Goal: Information Seeking & Learning: Check status

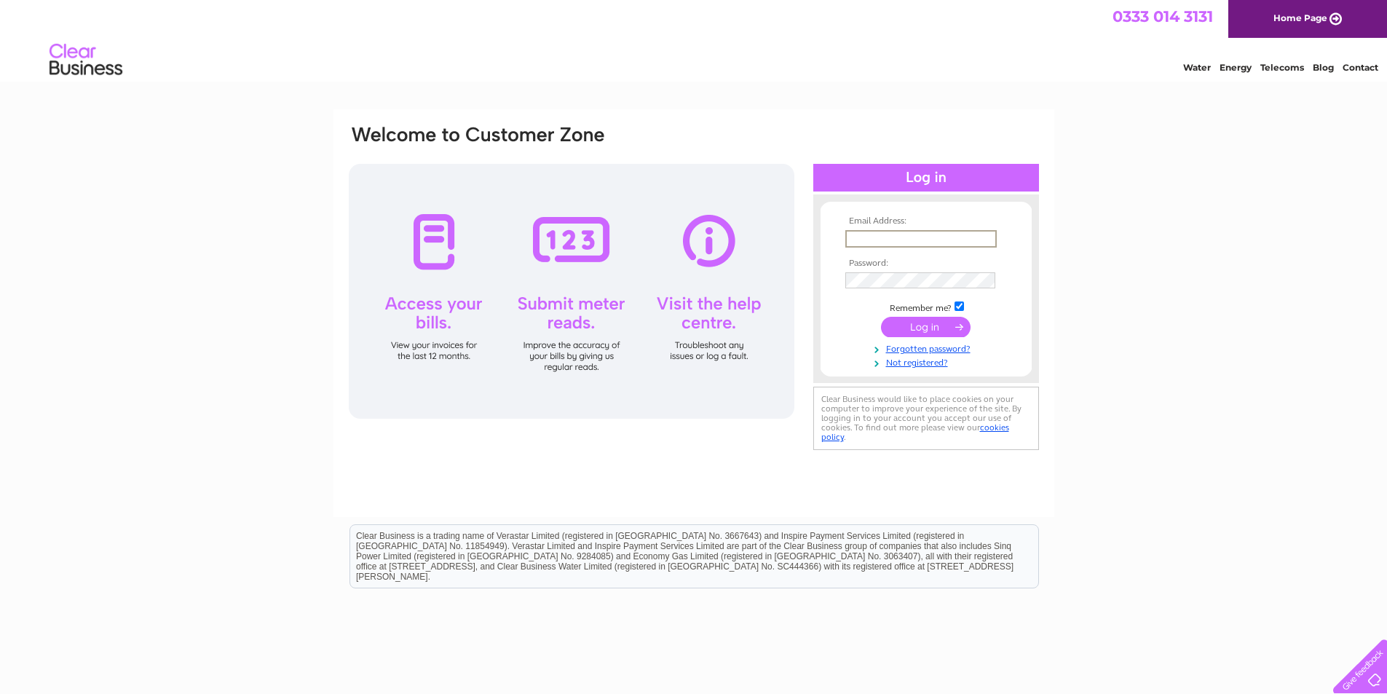
click at [935, 230] on input "text" at bounding box center [920, 238] width 151 height 17
type input "[EMAIL_ADDRESS][DOMAIN_NAME]"
click at [881, 317] on input "submit" at bounding box center [926, 327] width 90 height 20
click at [910, 360] on link "Forgotten password?" at bounding box center [927, 360] width 165 height 14
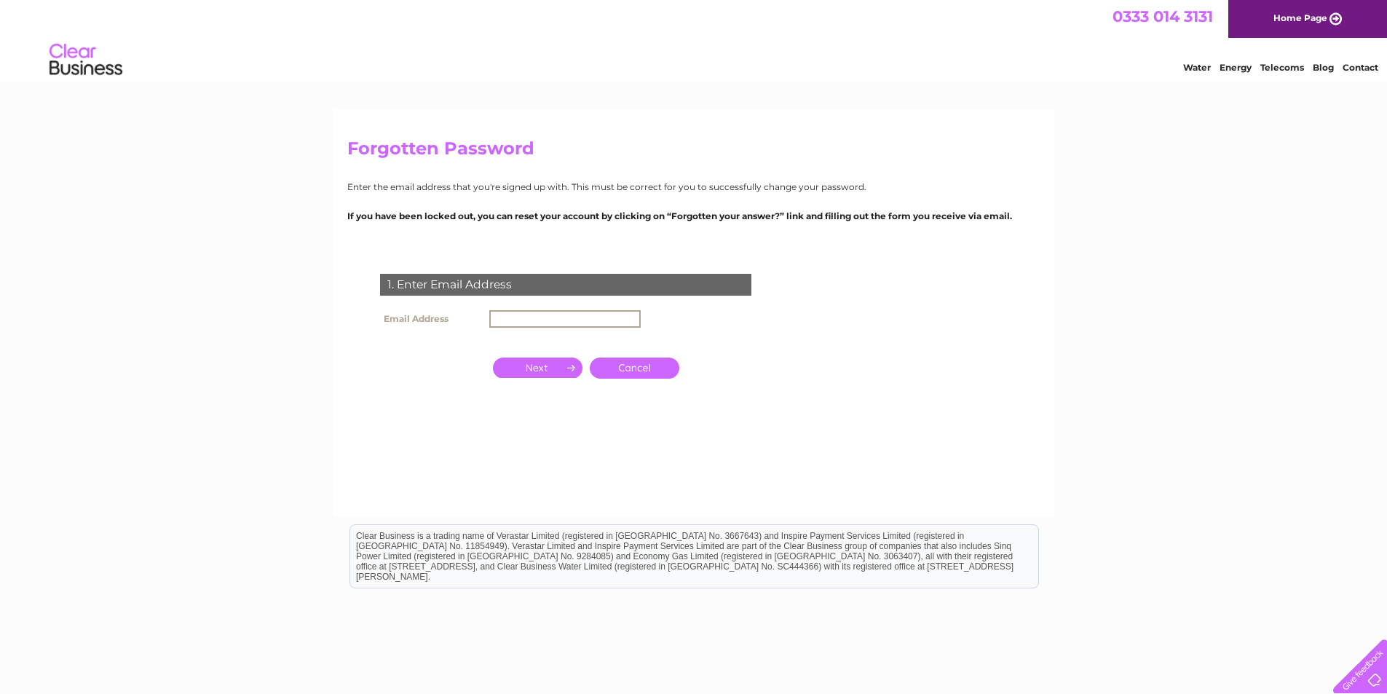
click at [568, 316] on input "text" at bounding box center [564, 318] width 151 height 17
type input "[EMAIL_ADDRESS][DOMAIN_NAME]"
click at [542, 362] on input "button" at bounding box center [538, 367] width 90 height 20
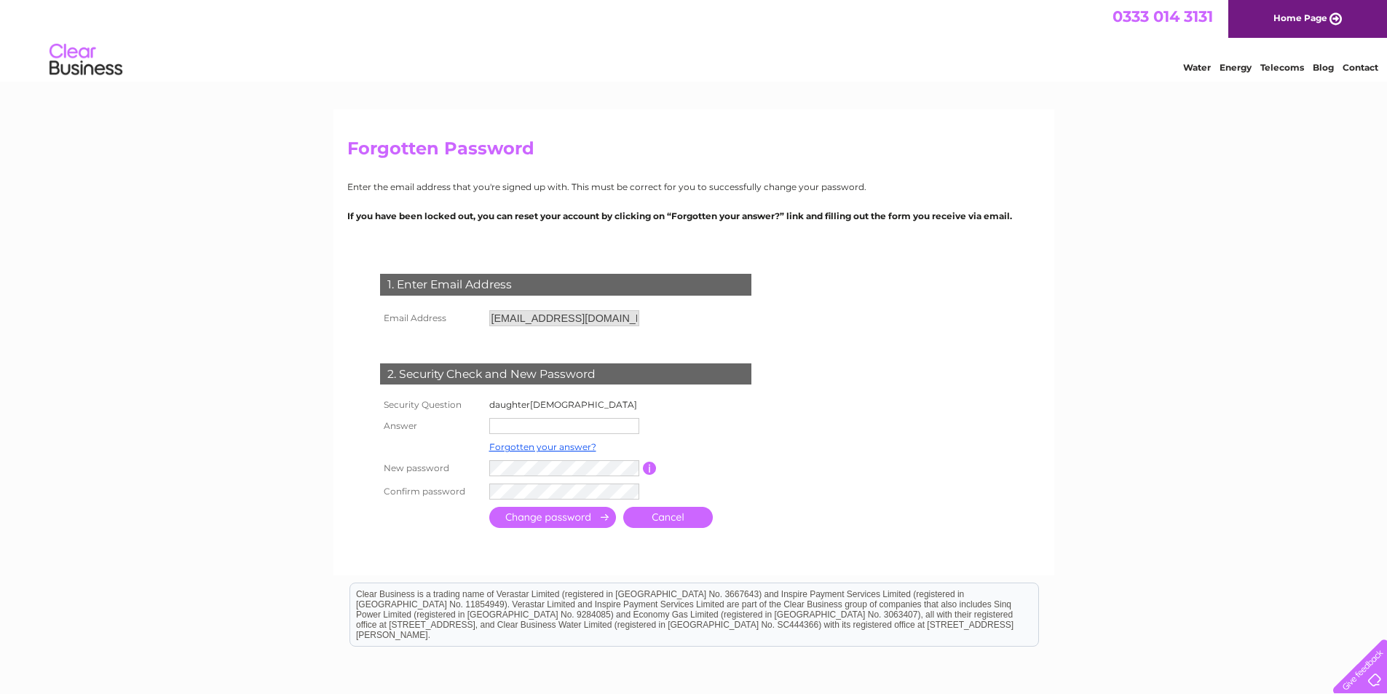
click at [533, 417] on td at bounding box center [564, 425] width 157 height 23
click at [528, 430] on input "text" at bounding box center [564, 426] width 151 height 17
type input "Ellie"
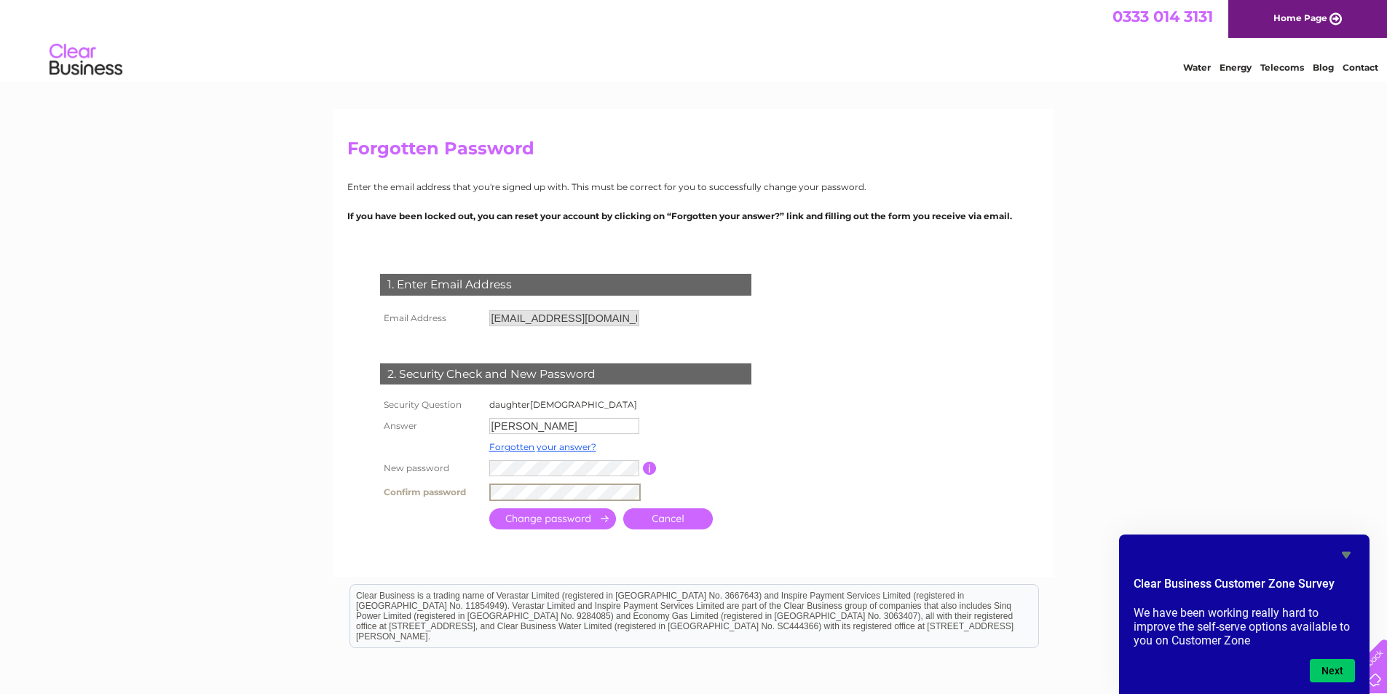
click at [575, 528] on input "submit" at bounding box center [552, 518] width 127 height 21
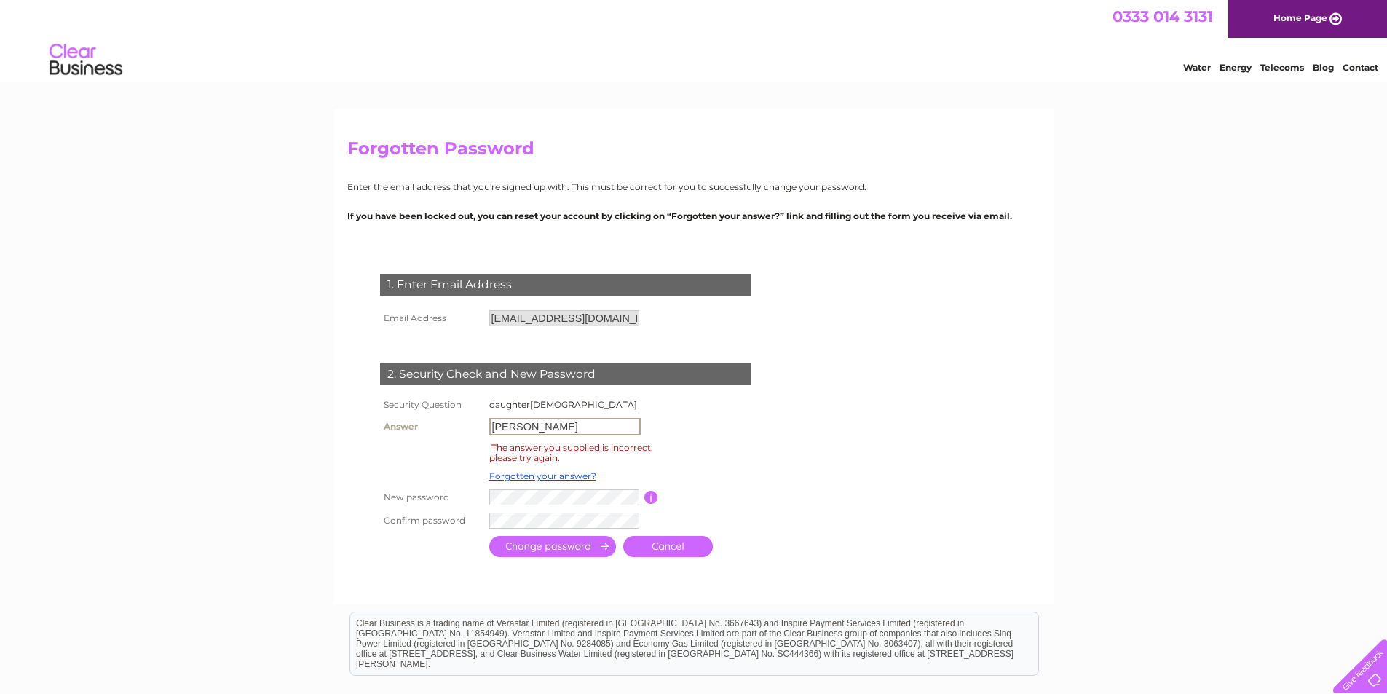
click at [530, 423] on input "[PERSON_NAME]" at bounding box center [564, 426] width 151 height 17
type input "E"
type input "ellie"
click at [807, 446] on form "1. Enter Email Address Email Address c.murray908@btinternet.com Cancel daughter1" at bounding box center [693, 417] width 693 height 345
click at [543, 512] on td at bounding box center [630, 520] width 289 height 23
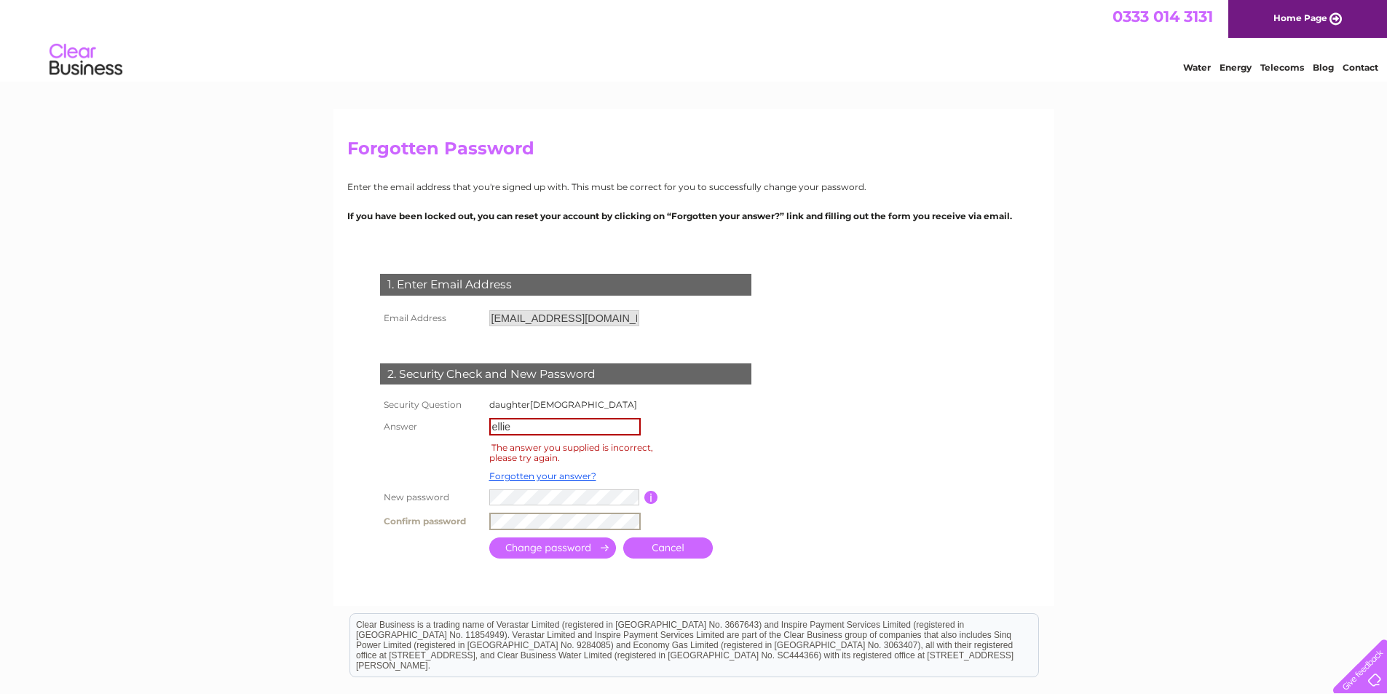
click at [592, 546] on input "submit" at bounding box center [552, 547] width 127 height 21
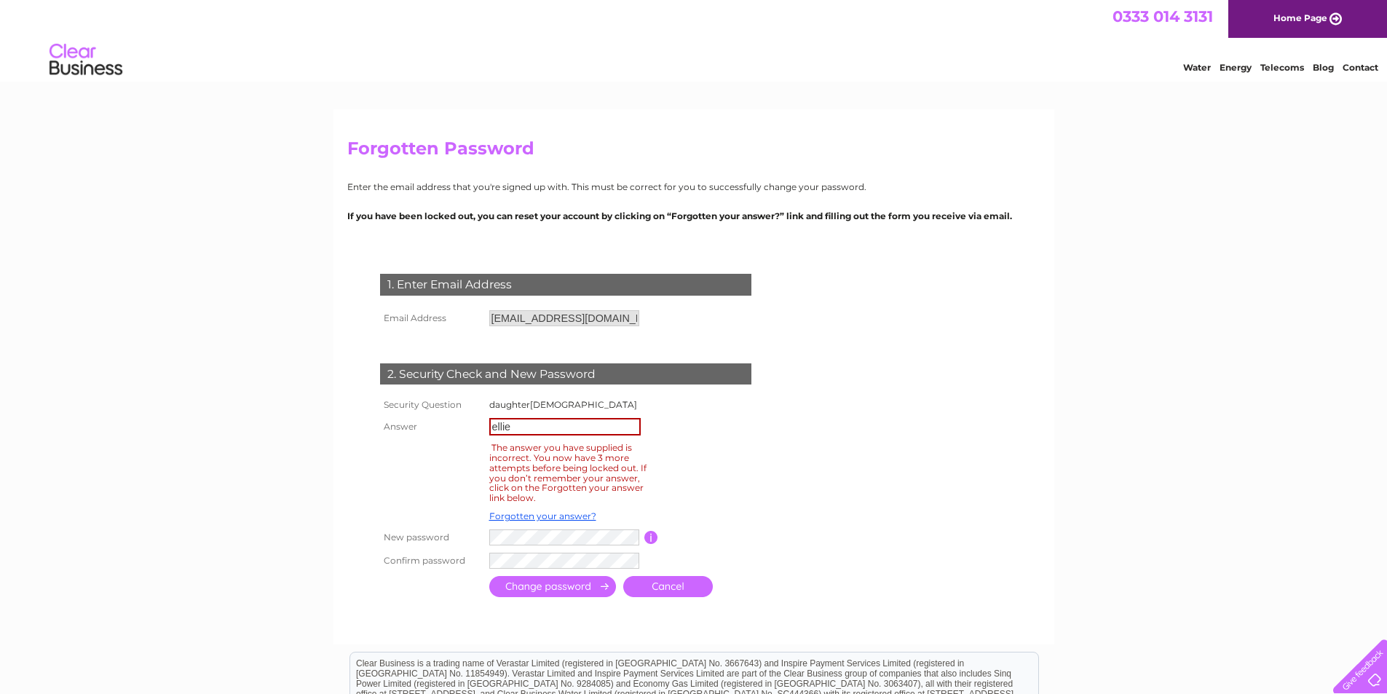
click at [638, 588] on link "Cancel" at bounding box center [668, 586] width 90 height 21
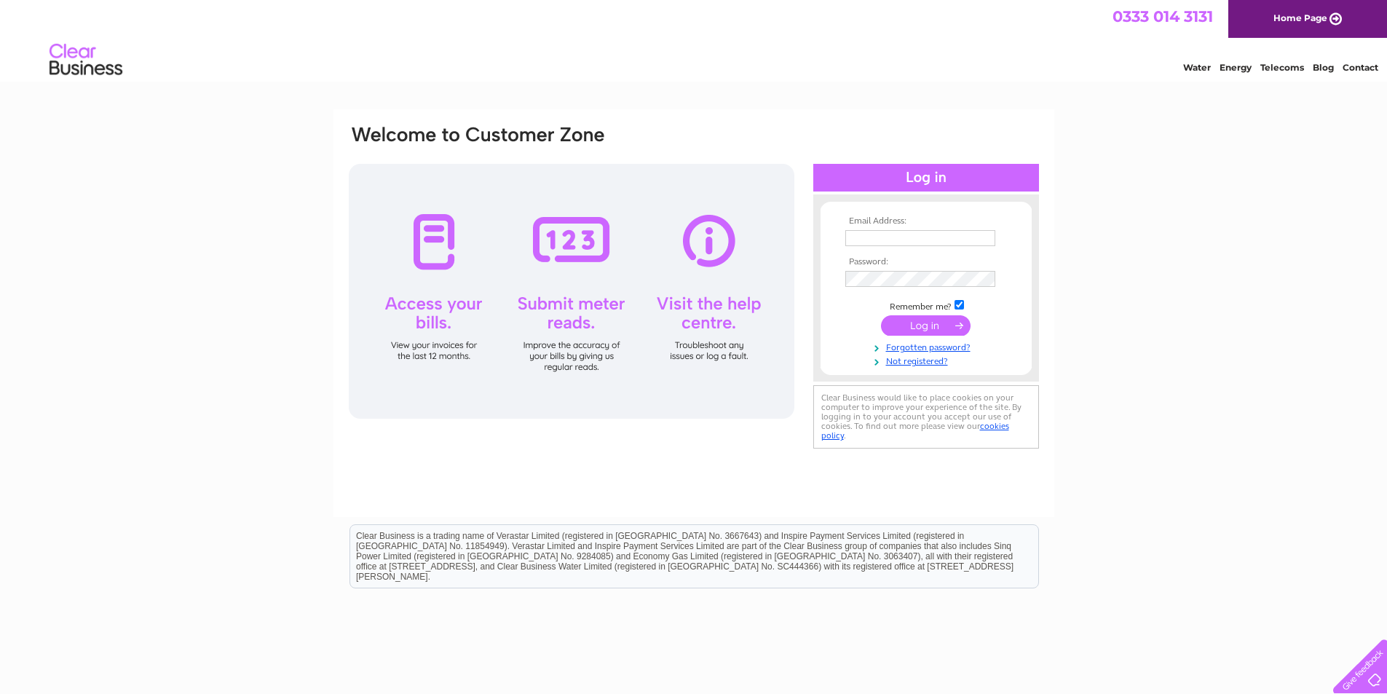
click at [903, 228] on td at bounding box center [925, 237] width 169 height 23
click at [906, 237] on input "text" at bounding box center [920, 238] width 151 height 17
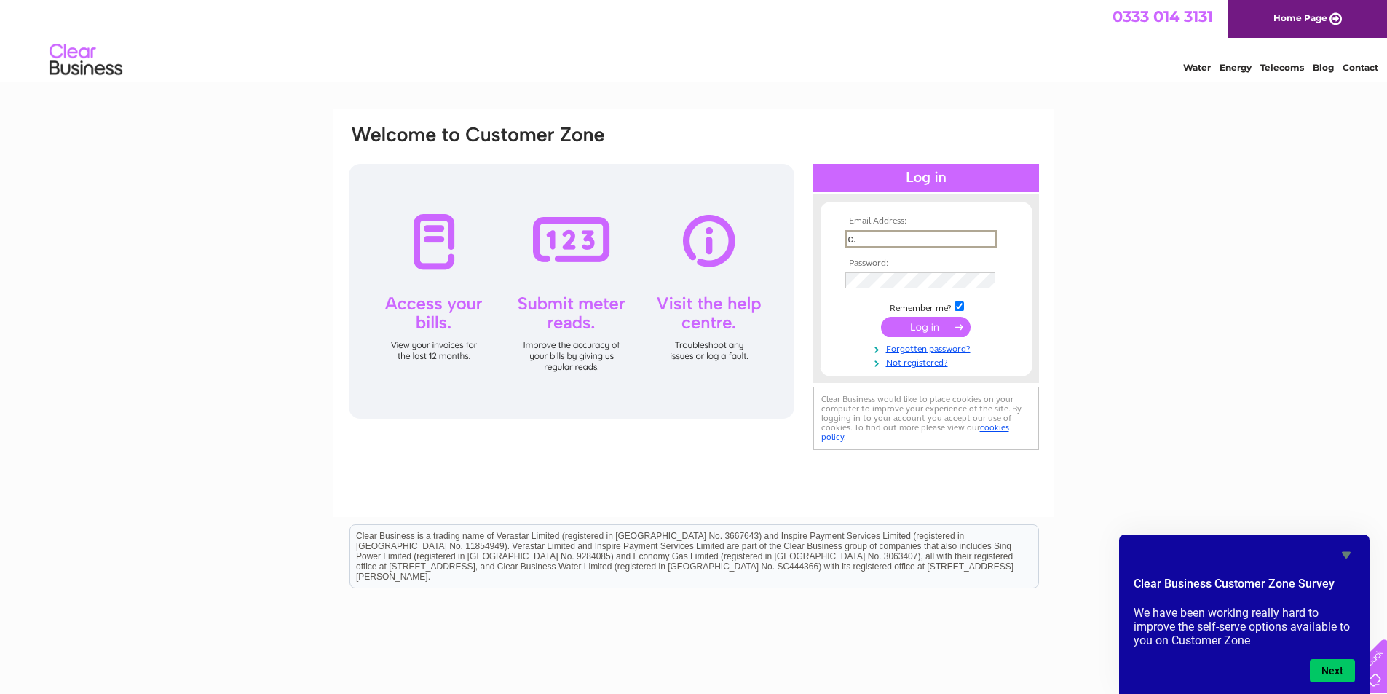
type input "c"
type input "[EMAIL_ADDRESS][DOMAIN_NAME]"
click at [926, 320] on input "submit" at bounding box center [926, 327] width 90 height 20
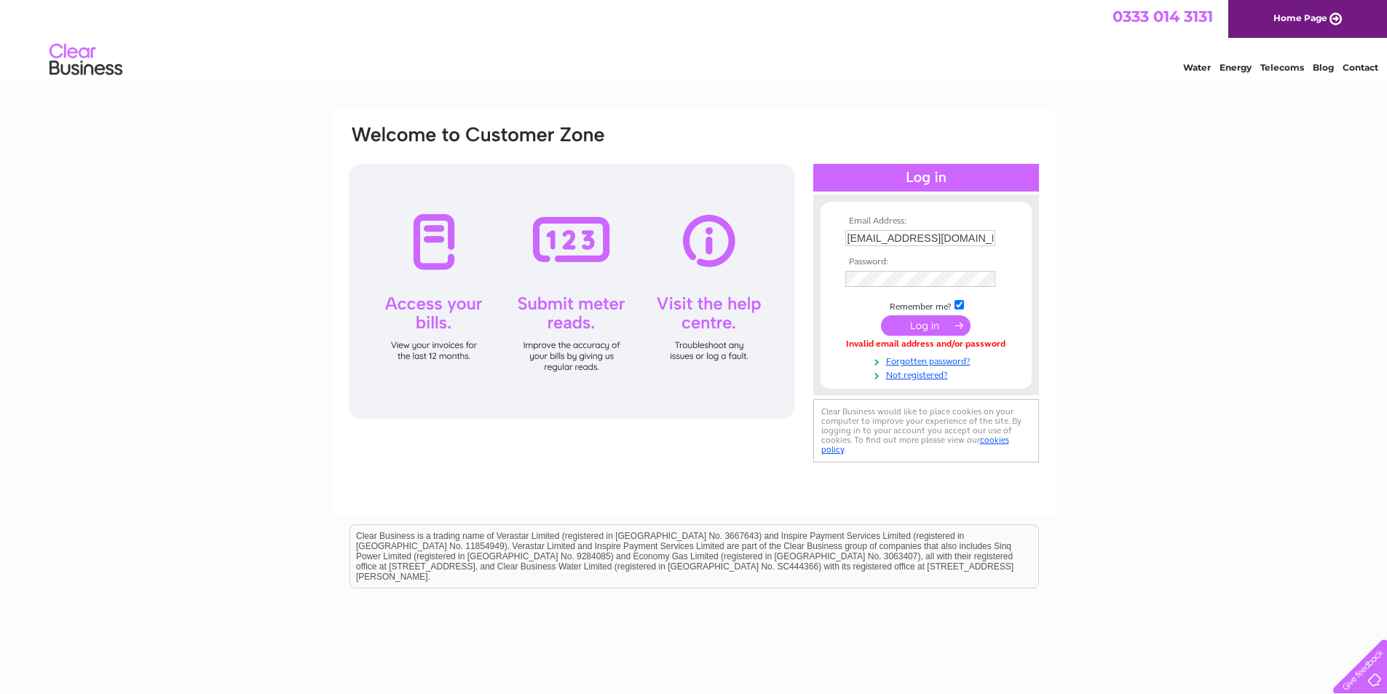
click at [919, 317] on input "submit" at bounding box center [926, 325] width 90 height 20
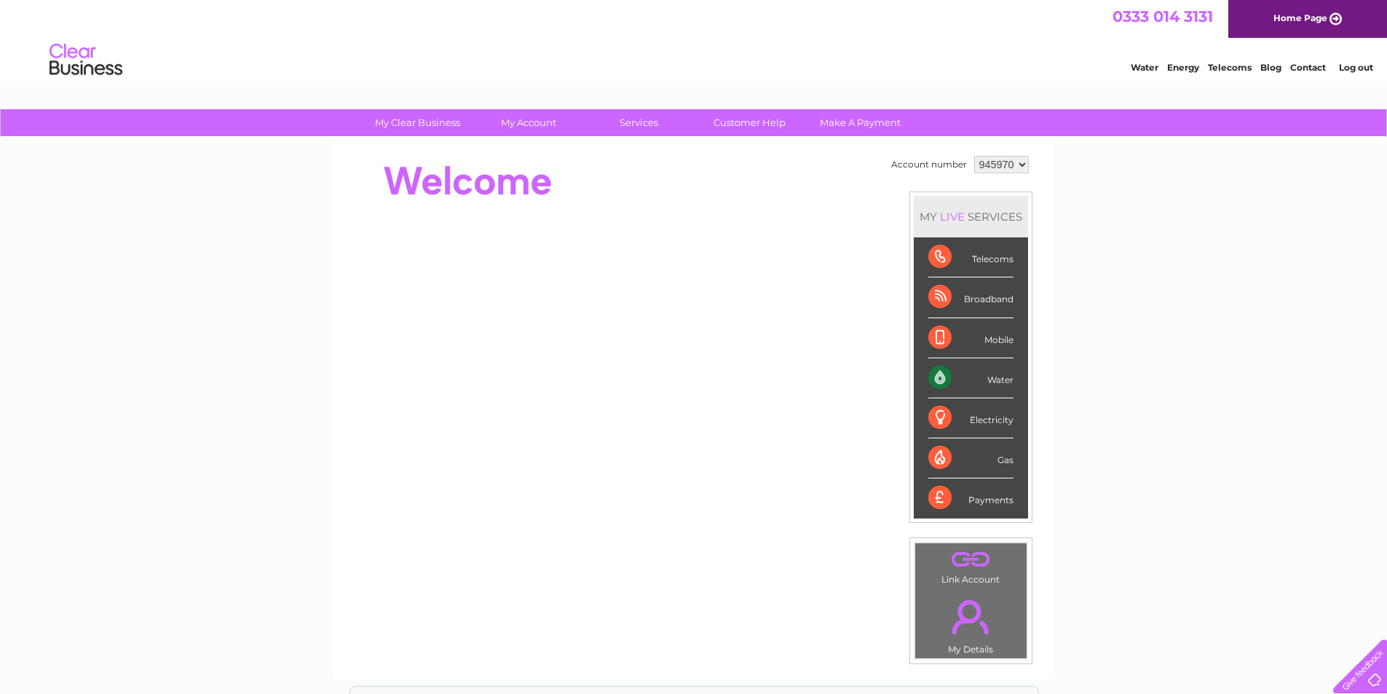
click at [972, 414] on div "Electricity" at bounding box center [970, 418] width 85 height 40
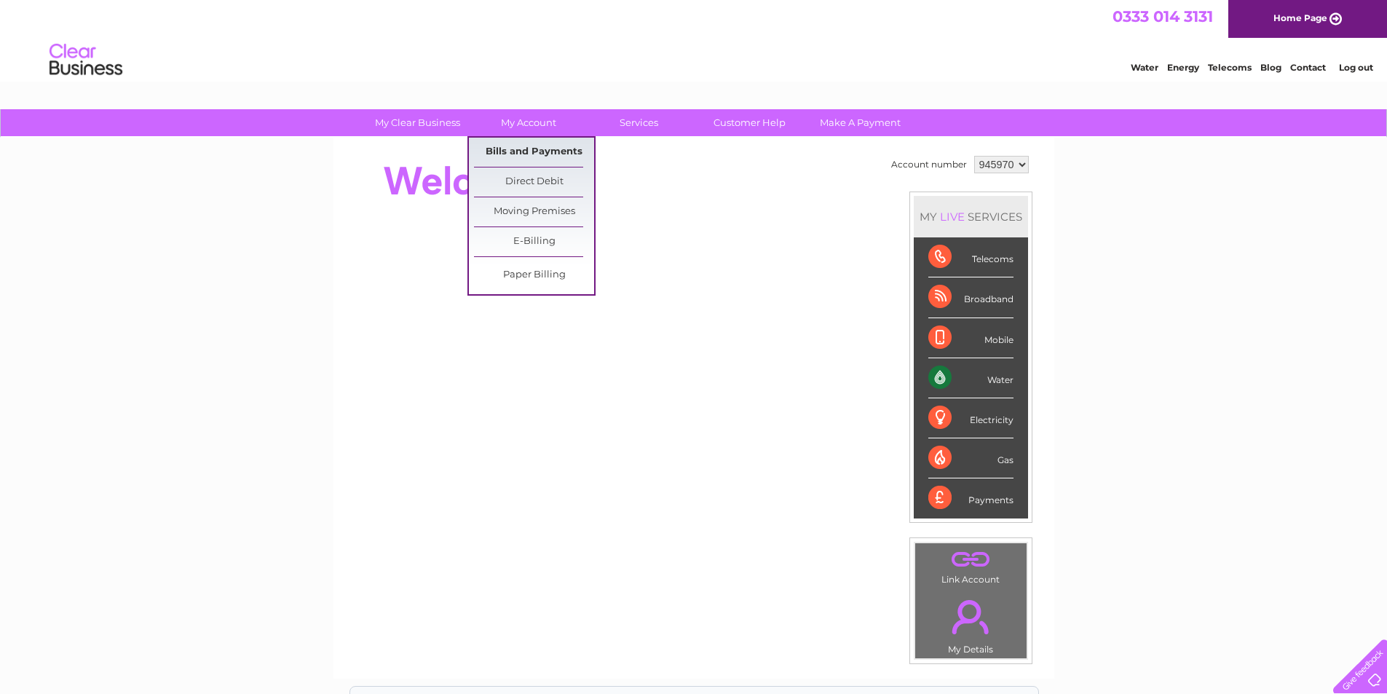
click at [529, 149] on link "Bills and Payments" at bounding box center [534, 152] width 120 height 29
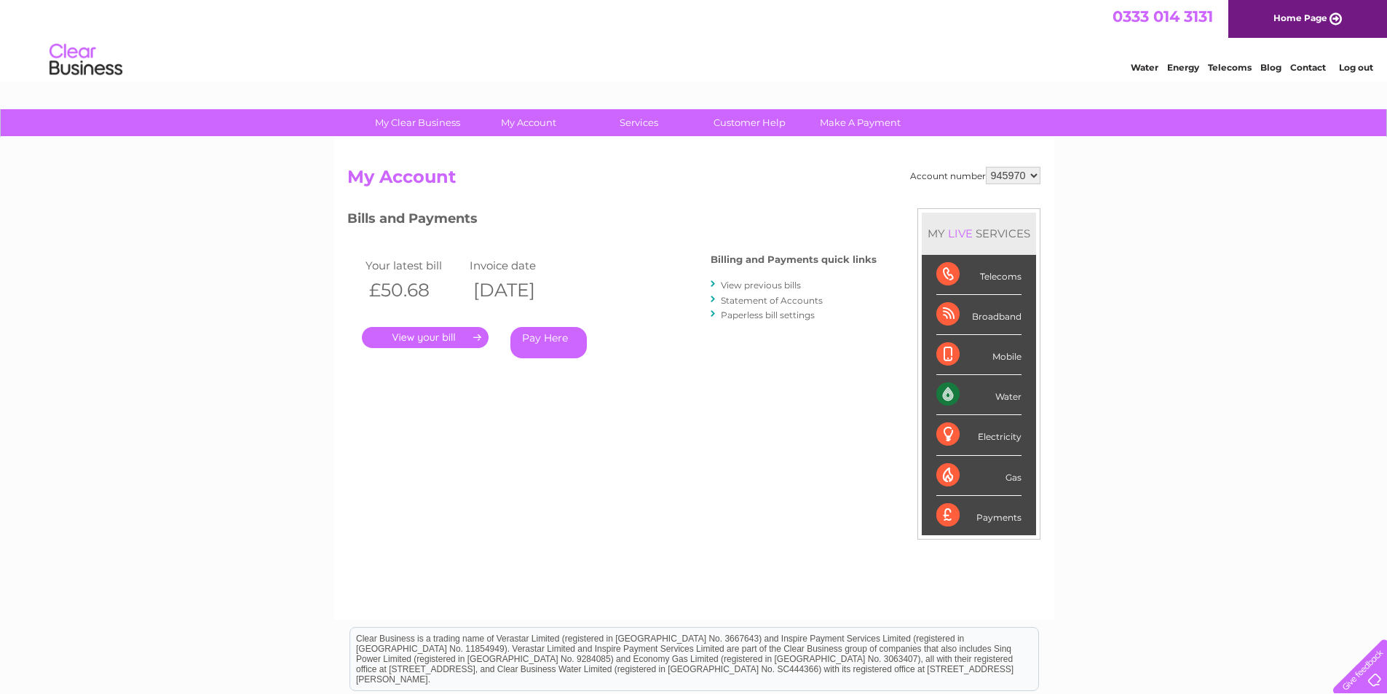
click at [395, 336] on link "." at bounding box center [425, 337] width 127 height 21
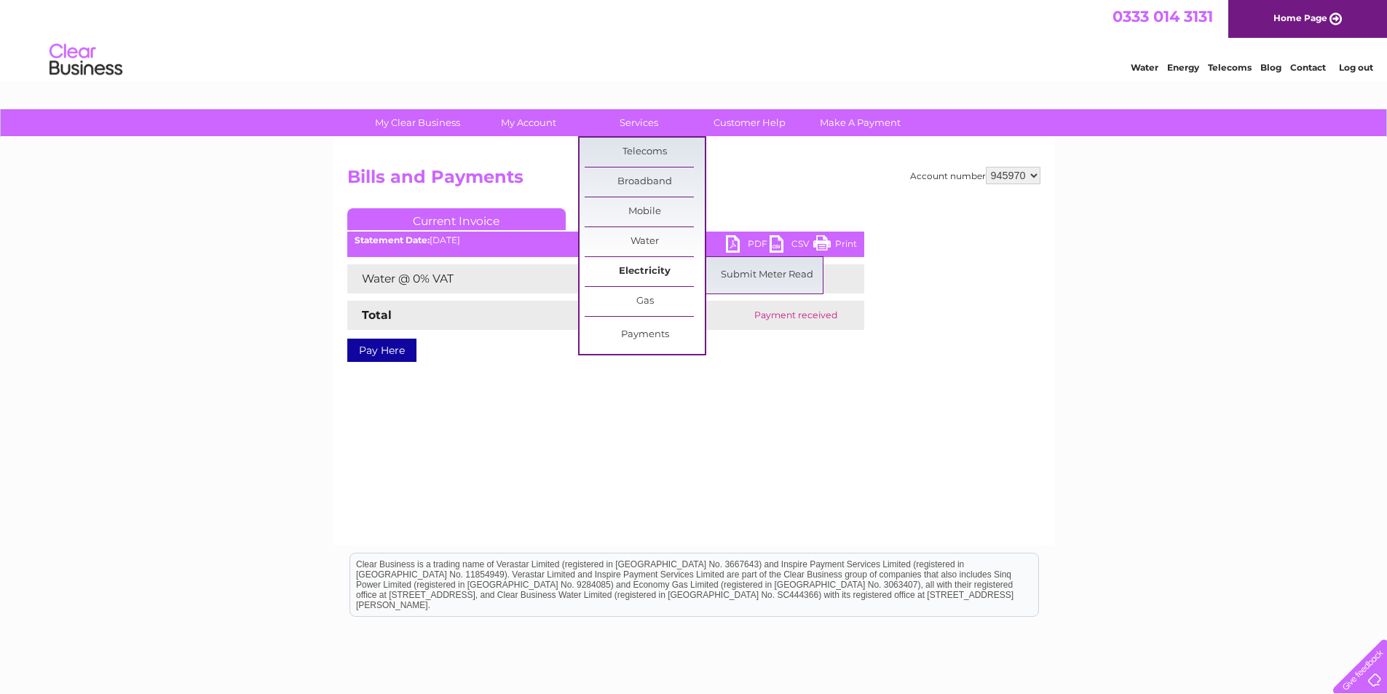
click at [644, 266] on link "Electricity" at bounding box center [645, 271] width 120 height 29
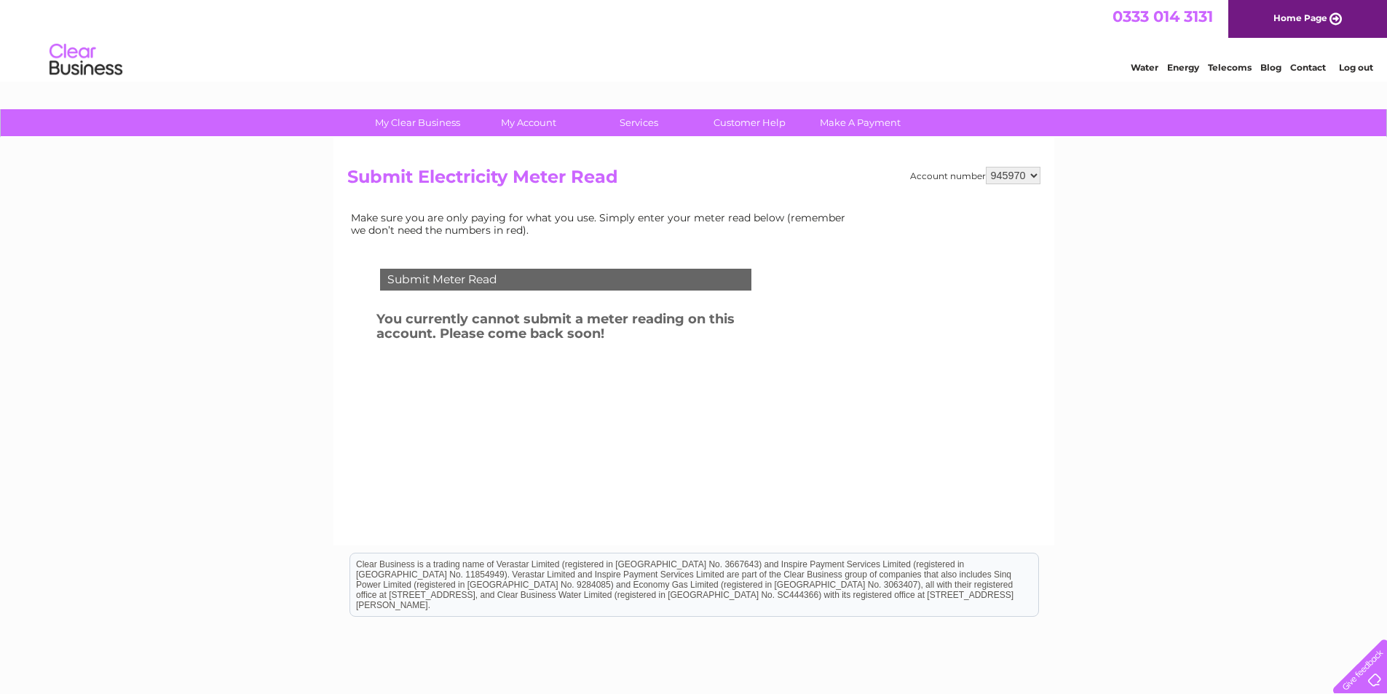
click at [1034, 179] on select "945970" at bounding box center [1013, 175] width 55 height 17
click at [1029, 175] on select "945970" at bounding box center [1013, 175] width 55 height 17
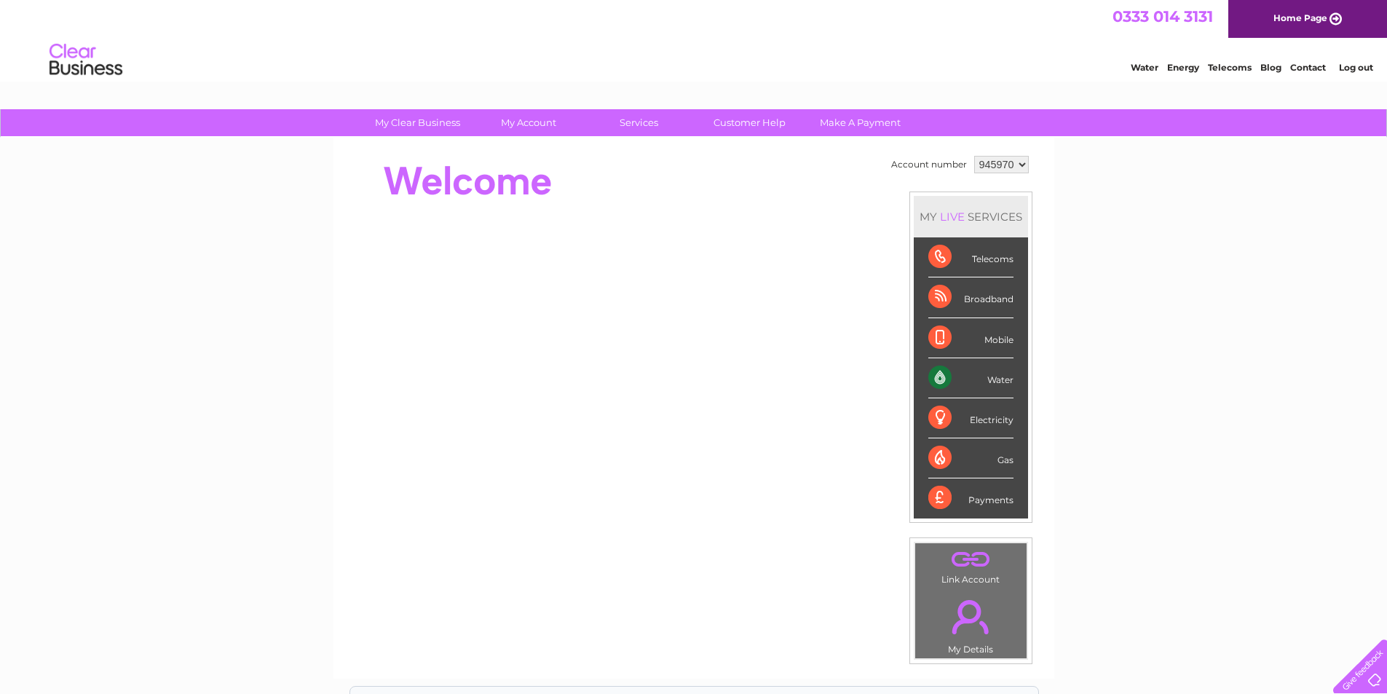
click at [1015, 162] on select "945970" at bounding box center [1001, 164] width 55 height 17
click at [1342, 66] on link "Log out" at bounding box center [1356, 67] width 34 height 11
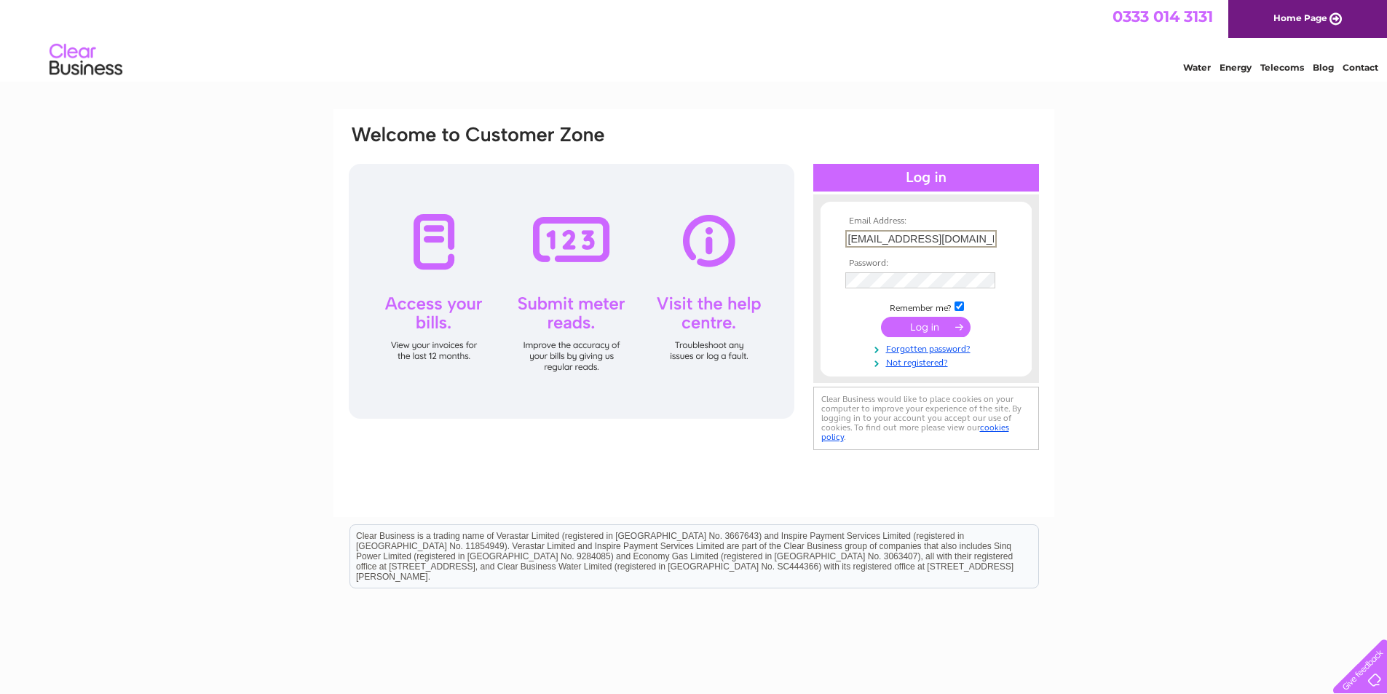
click at [972, 237] on input "[EMAIL_ADDRESS][DOMAIN_NAME]" at bounding box center [920, 238] width 151 height 17
type input "h"
type input "c.murray908@btinternet.com"
click at [1010, 231] on td "c.murray908@btinternet.com" at bounding box center [925, 238] width 169 height 25
click at [849, 327] on td at bounding box center [925, 326] width 169 height 28
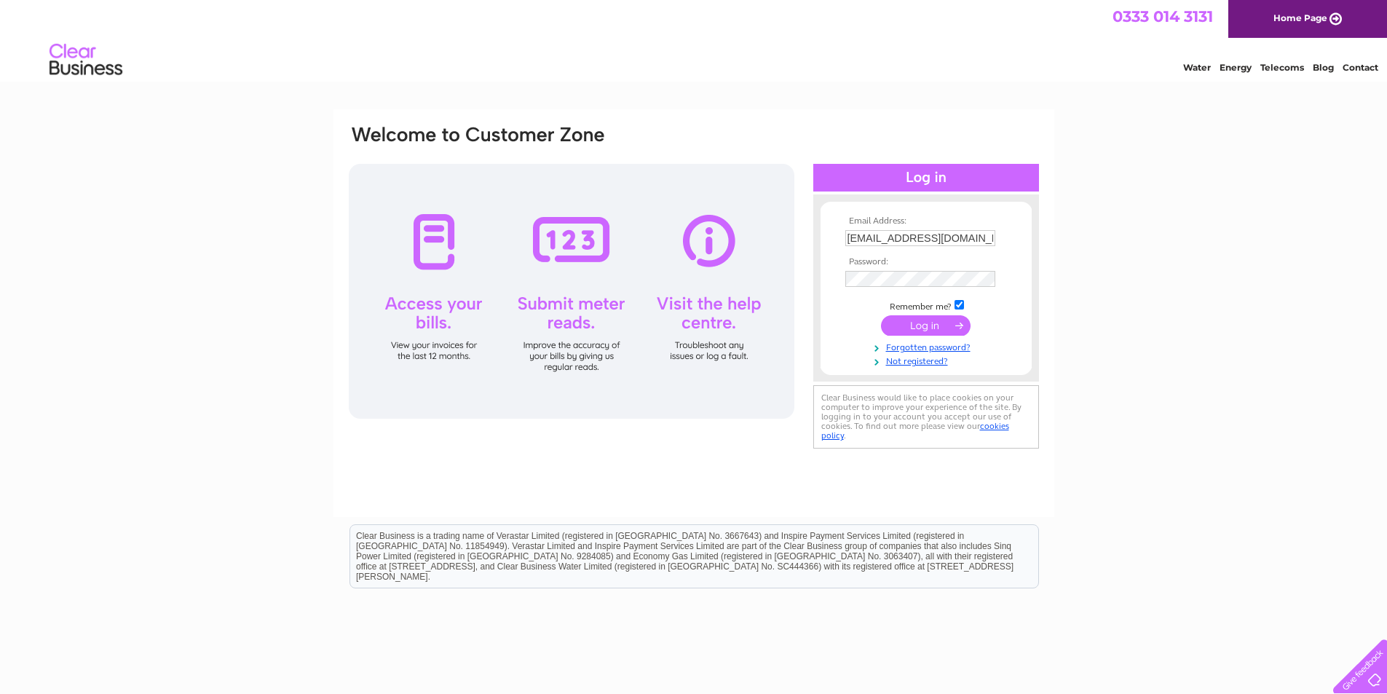
click at [947, 319] on input "submit" at bounding box center [926, 325] width 90 height 20
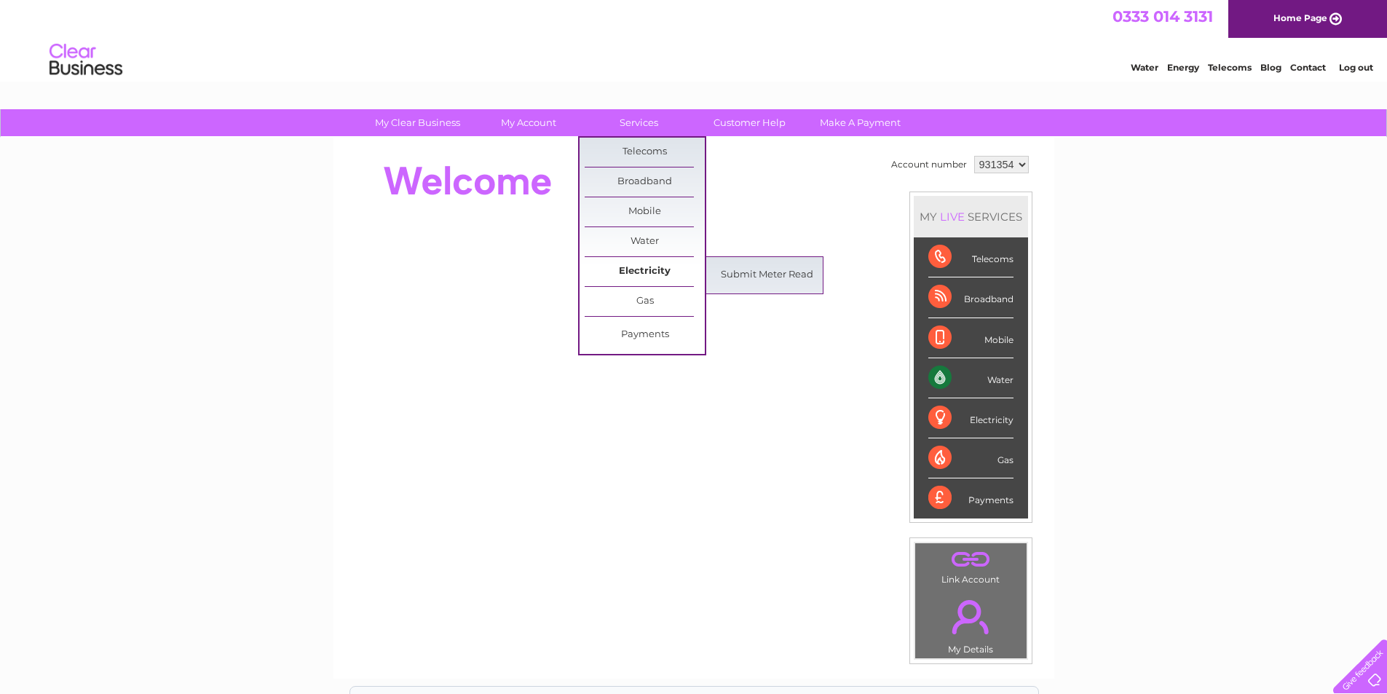
click at [646, 274] on link "Electricity" at bounding box center [645, 271] width 120 height 29
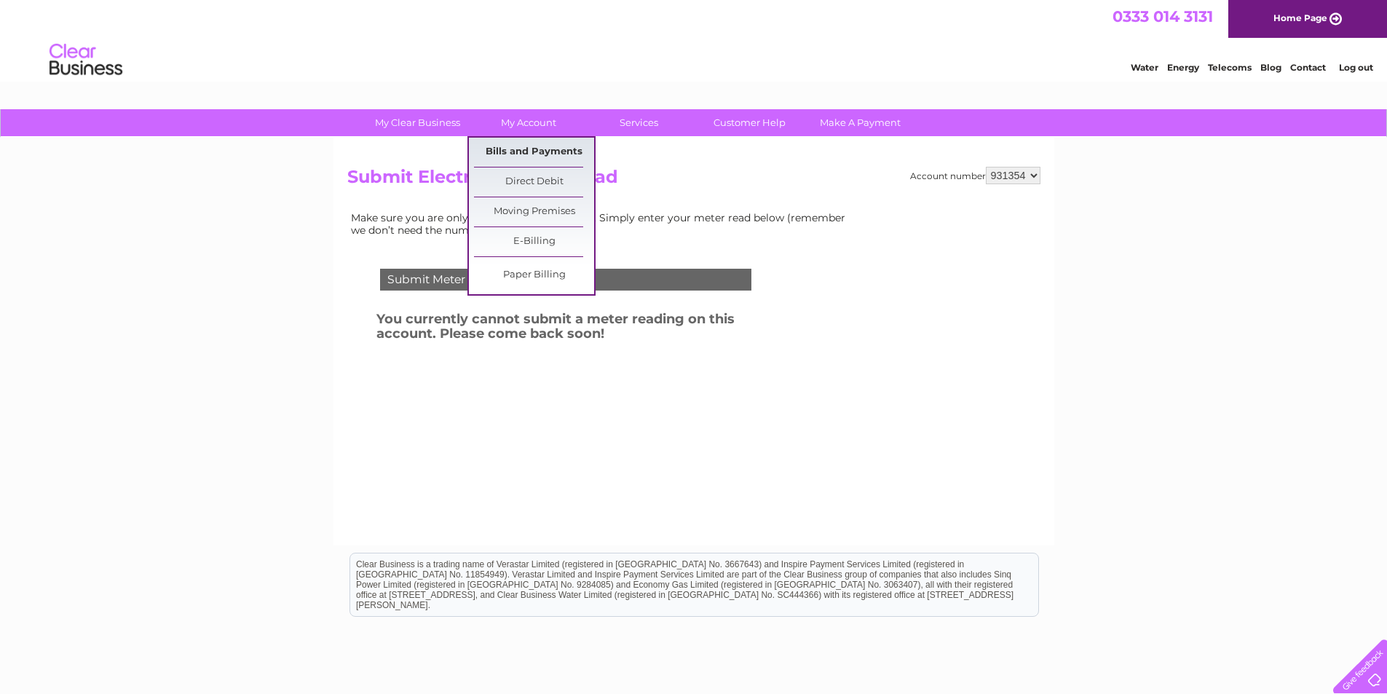
click at [526, 151] on link "Bills and Payments" at bounding box center [534, 152] width 120 height 29
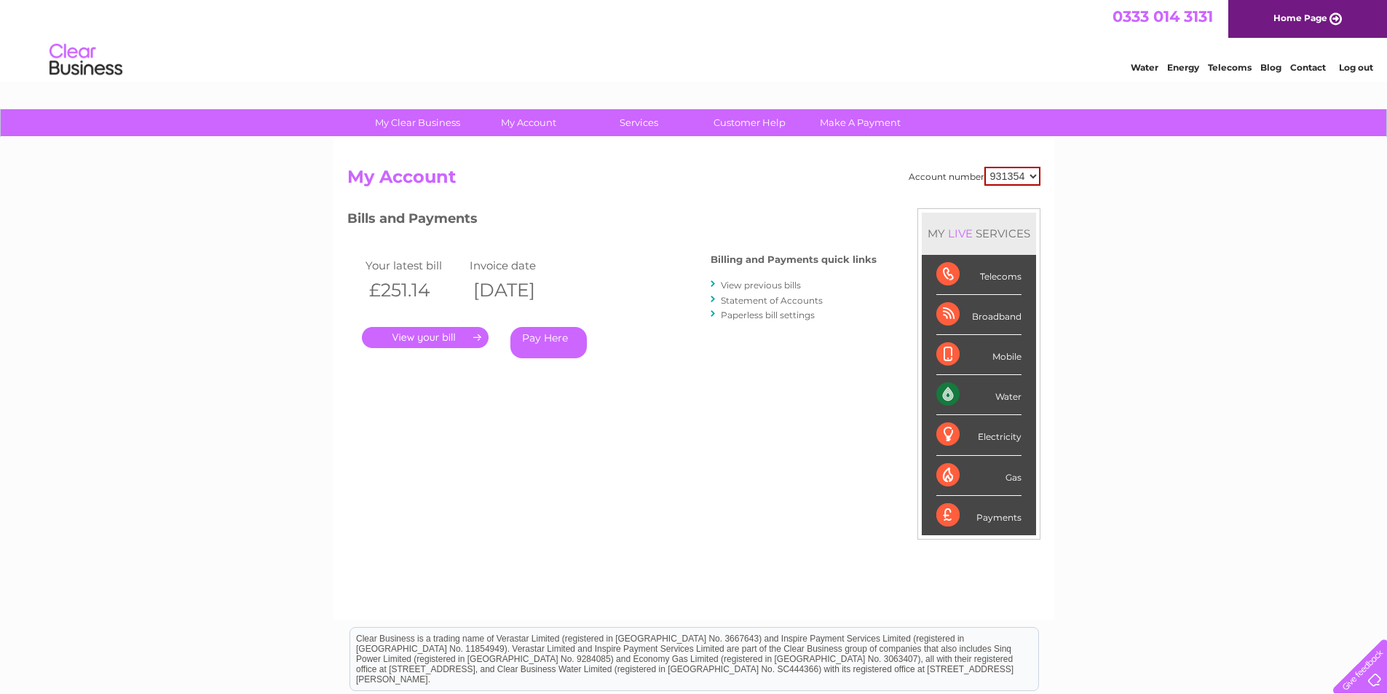
click at [758, 283] on link "View previous bills" at bounding box center [761, 285] width 80 height 11
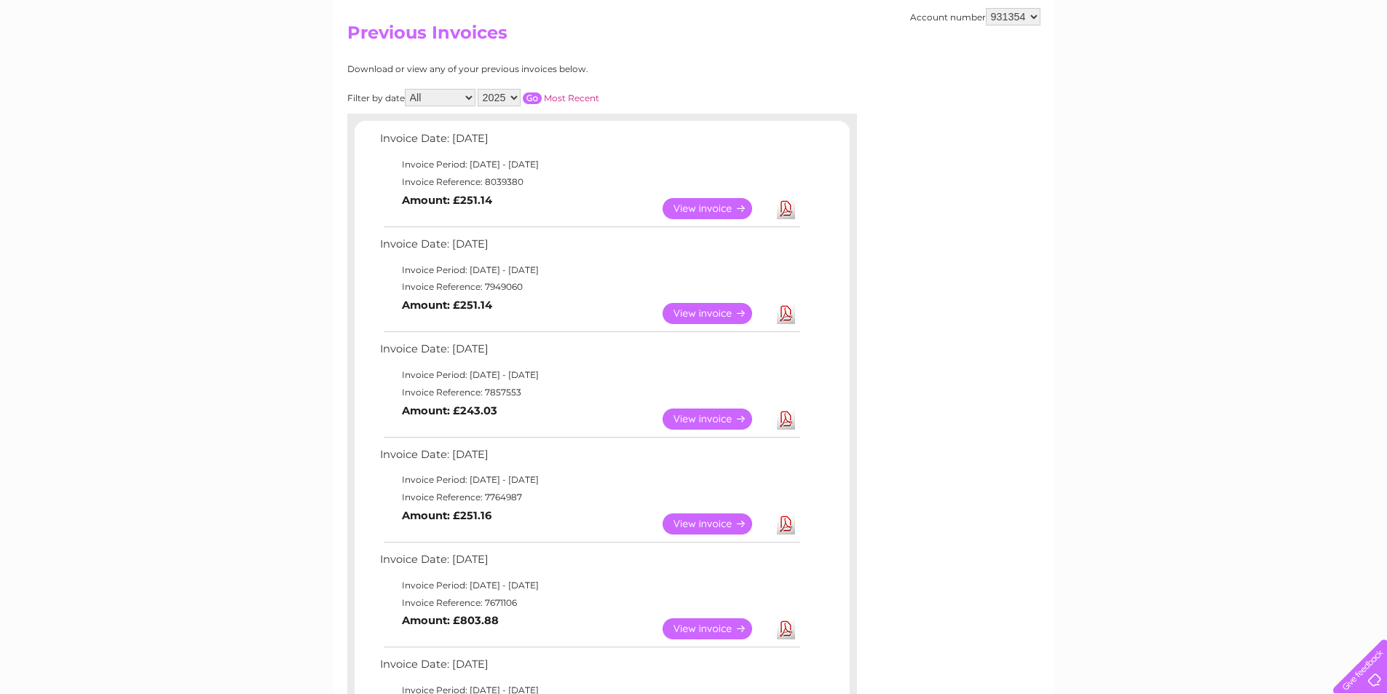
scroll to position [146, 0]
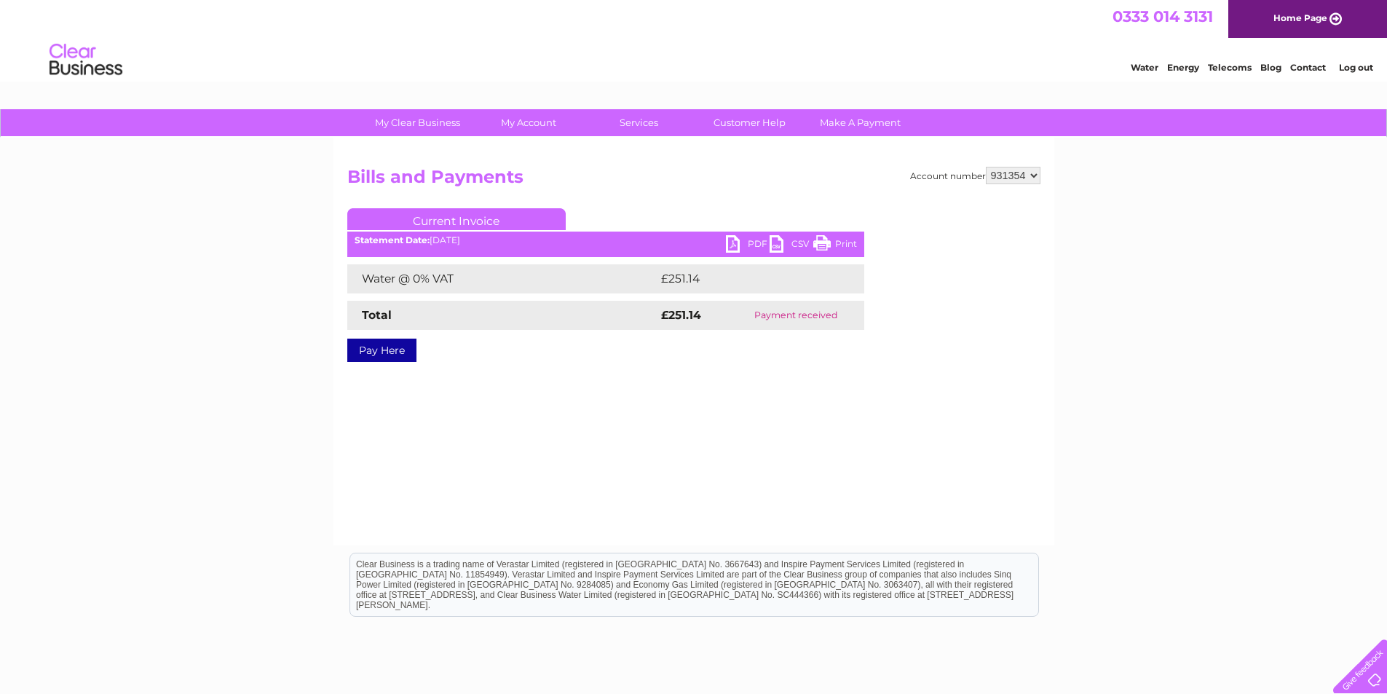
click at [757, 242] on link "PDF" at bounding box center [748, 245] width 44 height 21
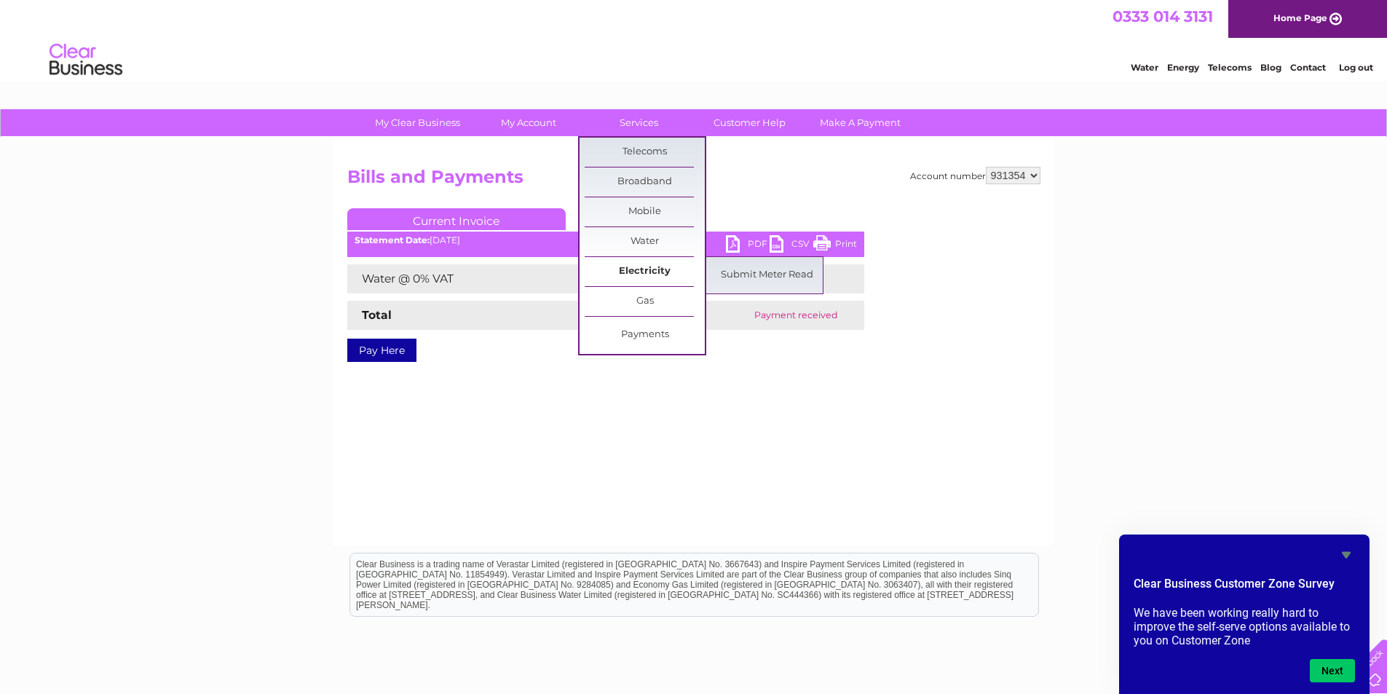
click at [637, 269] on link "Electricity" at bounding box center [645, 271] width 120 height 29
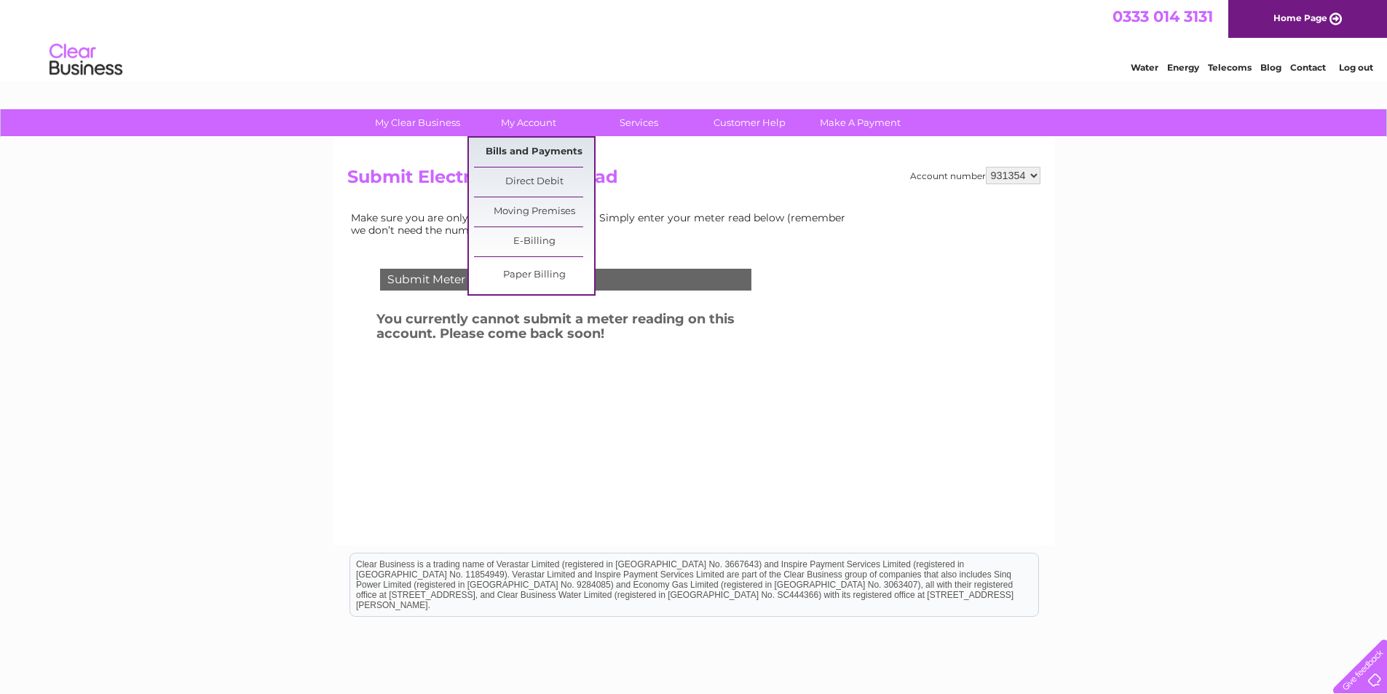
click at [533, 149] on link "Bills and Payments" at bounding box center [534, 152] width 120 height 29
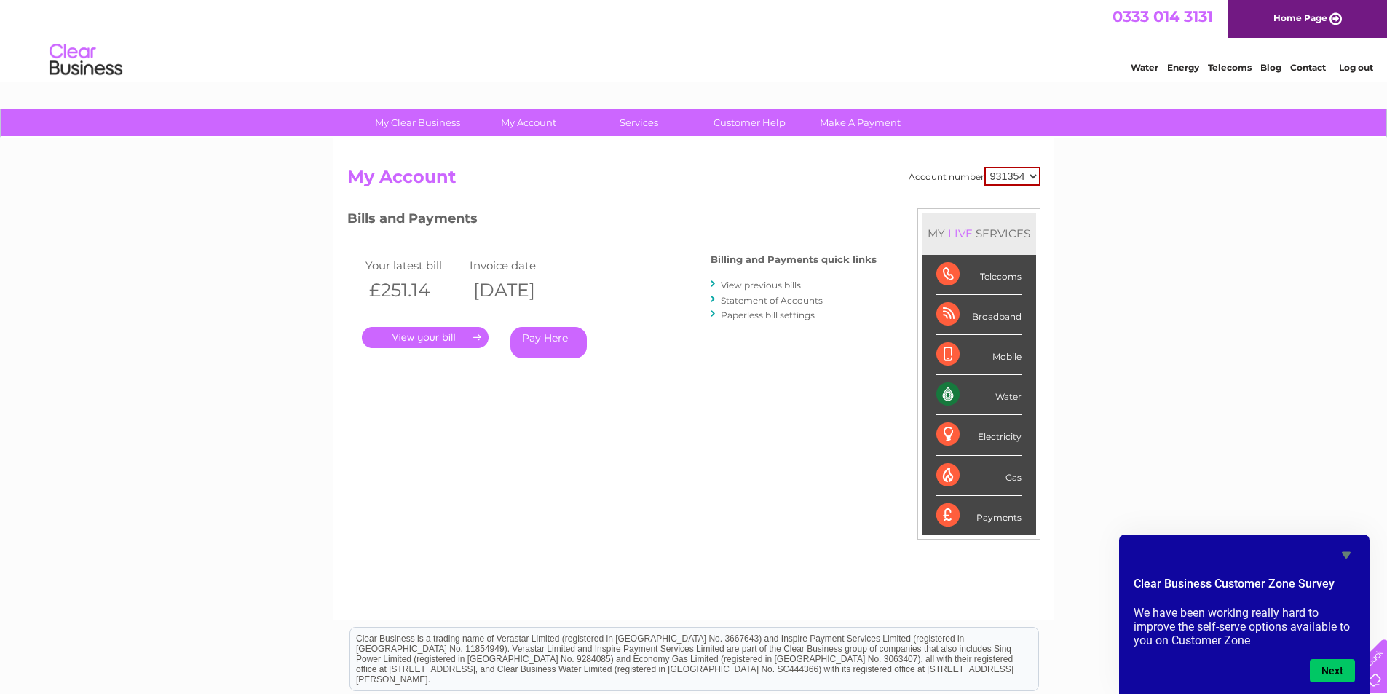
click at [747, 285] on link "View previous bills" at bounding box center [761, 285] width 80 height 11
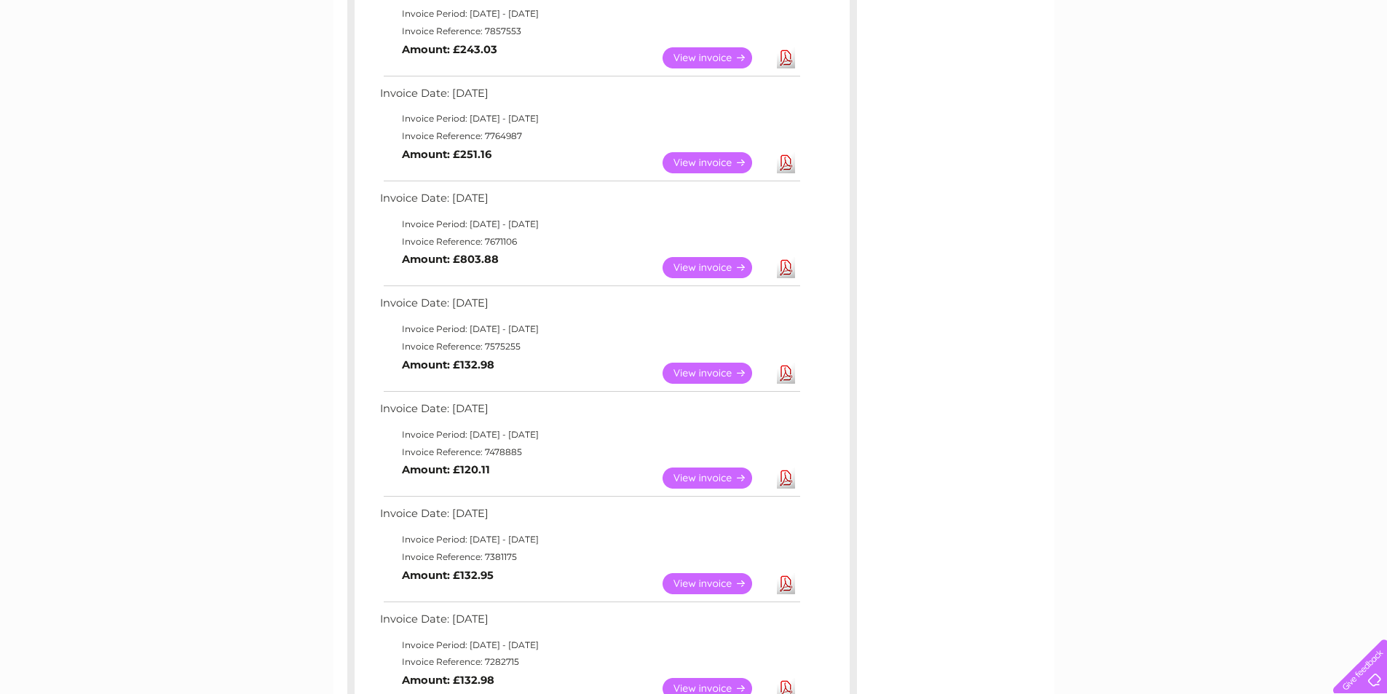
scroll to position [510, 0]
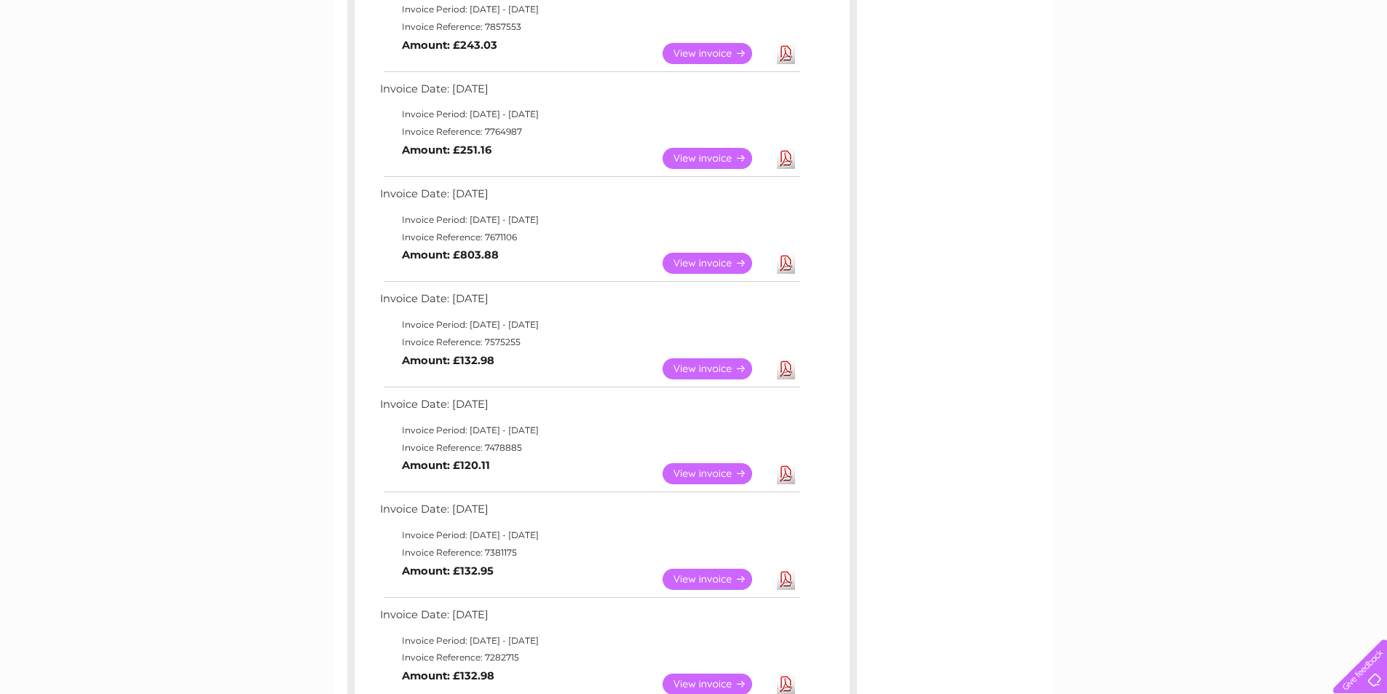
click at [723, 261] on link "View" at bounding box center [715, 263] width 107 height 21
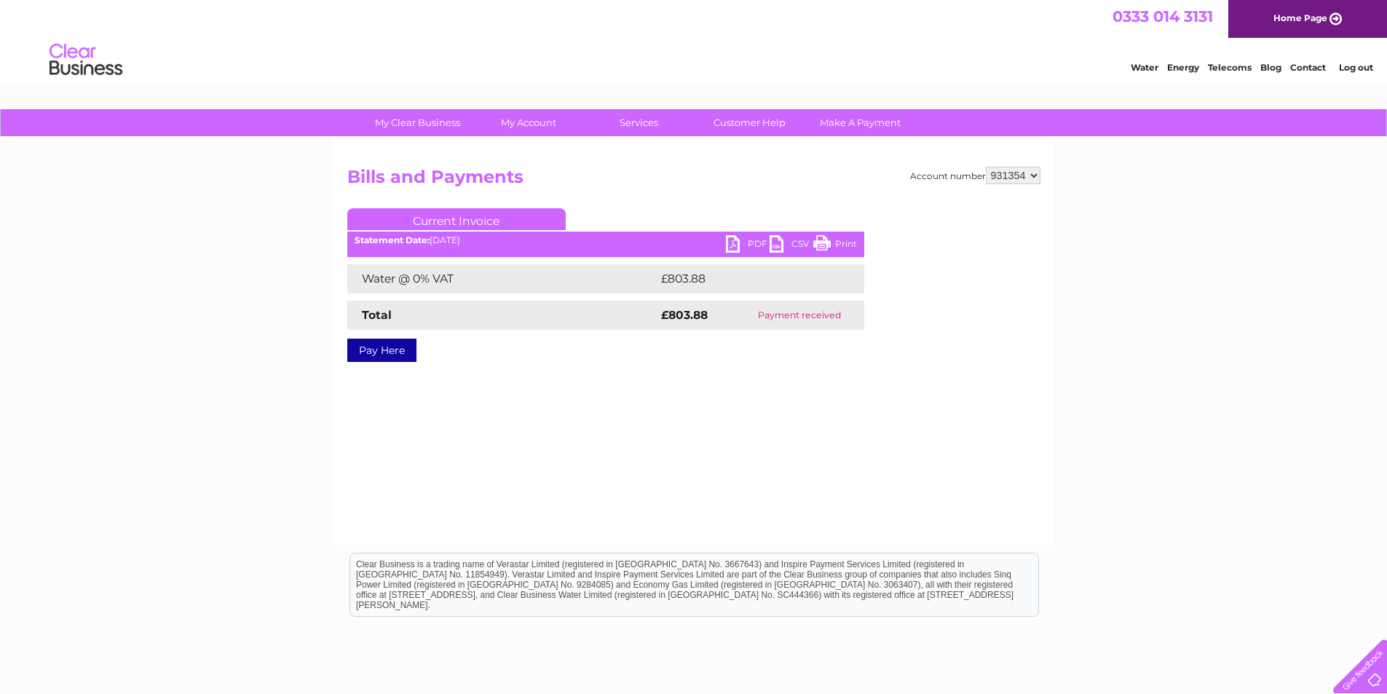
click at [753, 237] on link "PDF" at bounding box center [748, 245] width 44 height 21
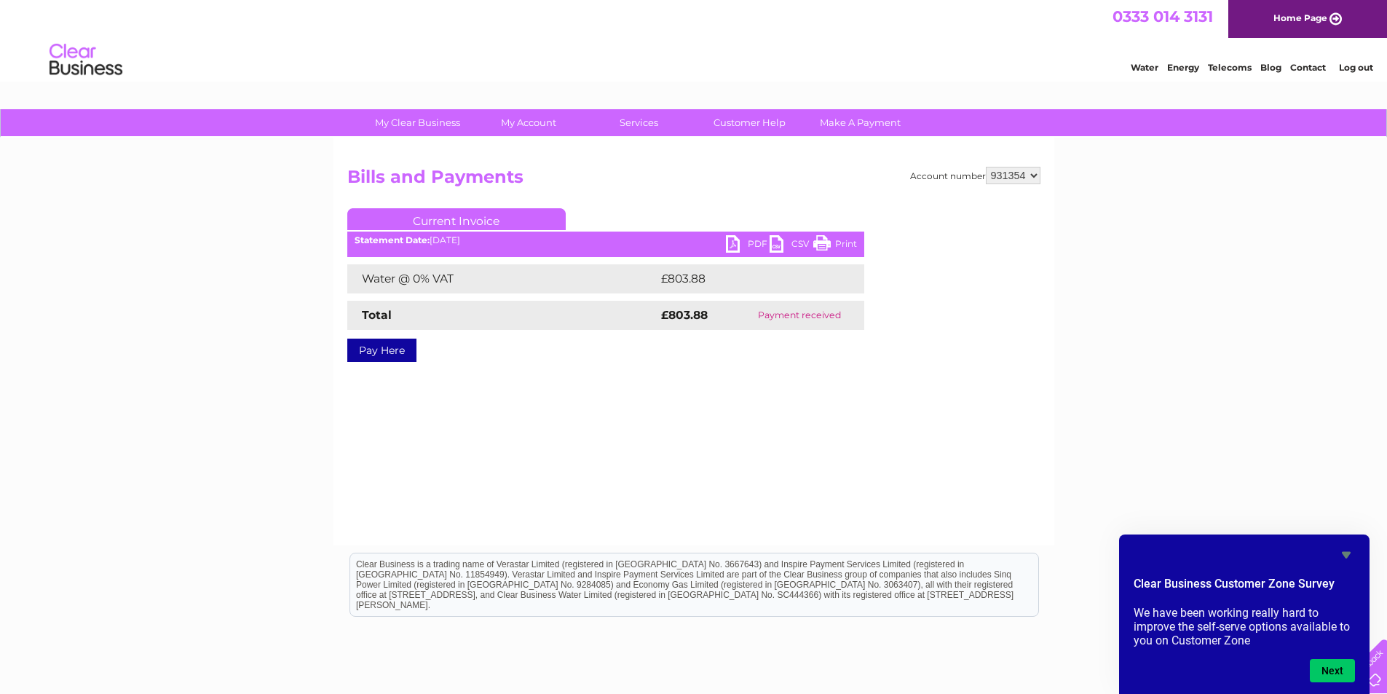
click at [748, 239] on link "PDF" at bounding box center [748, 245] width 44 height 21
click at [750, 241] on link "PDF" at bounding box center [748, 245] width 44 height 21
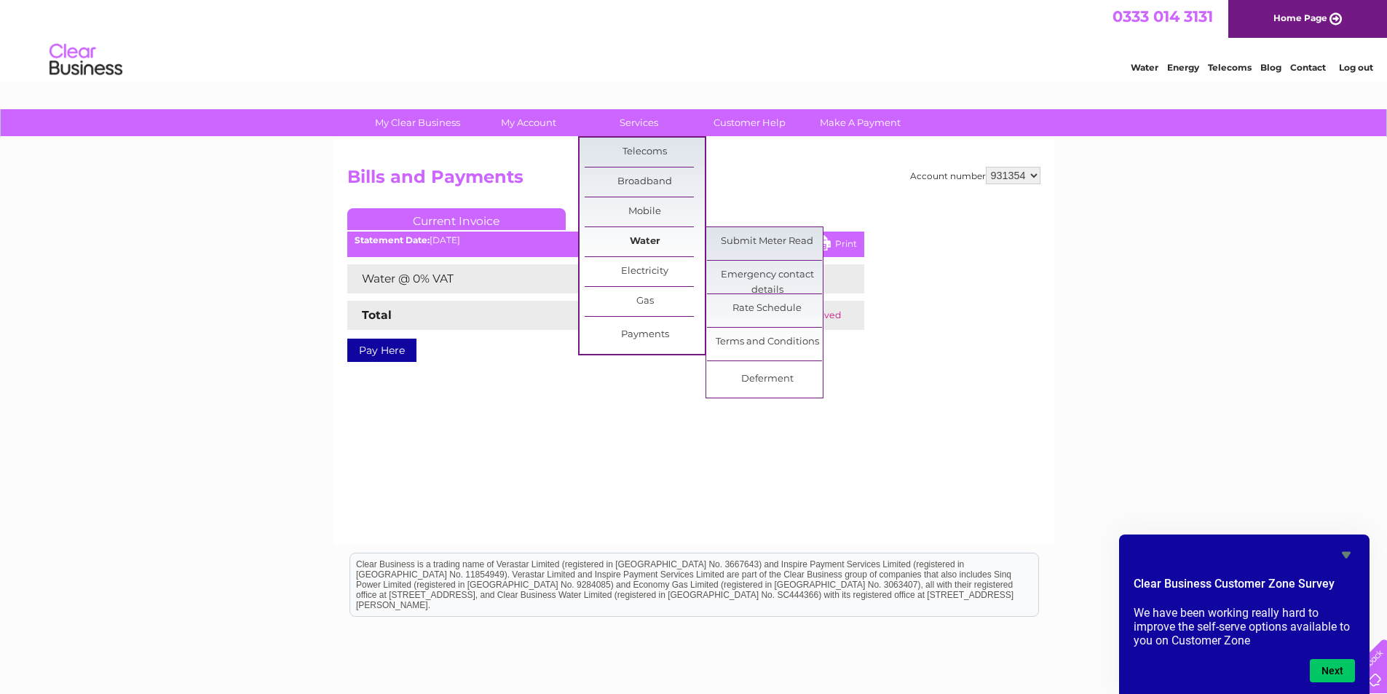
click at [648, 239] on link "Water" at bounding box center [645, 241] width 120 height 29
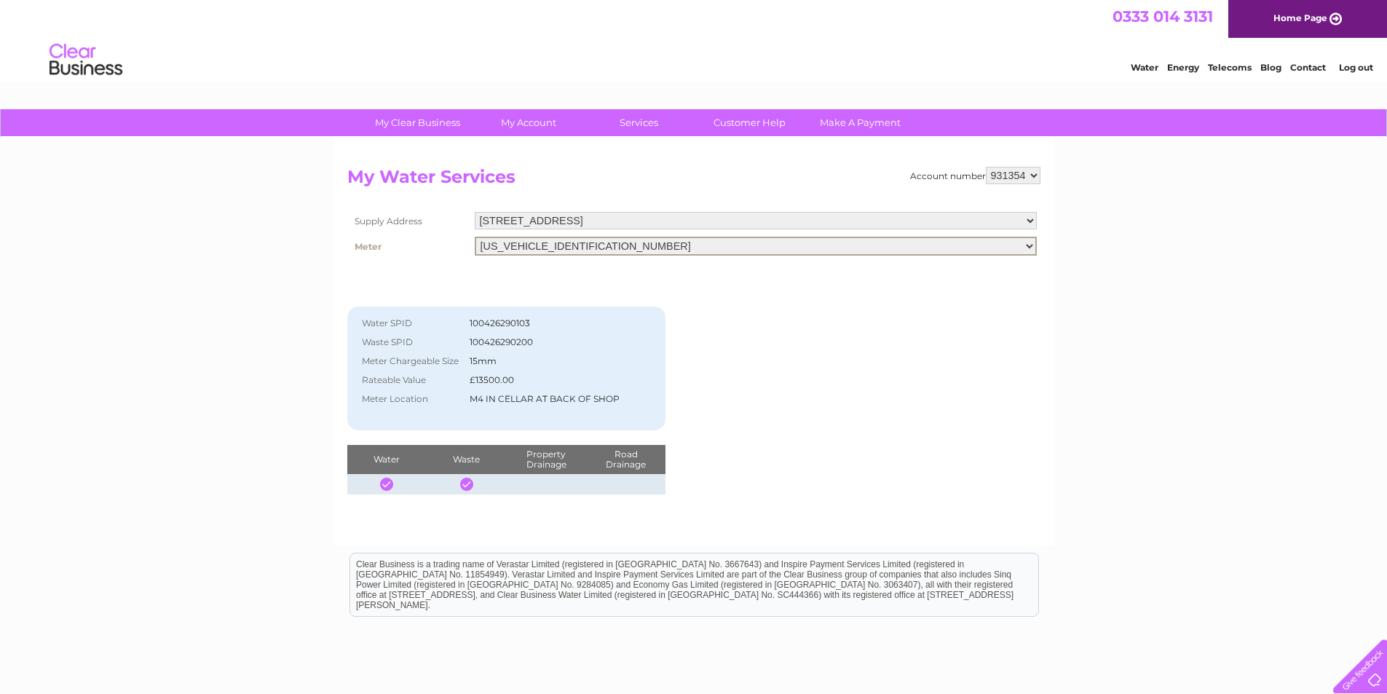
click at [659, 242] on select "06ELSTER14T194214" at bounding box center [756, 246] width 562 height 19
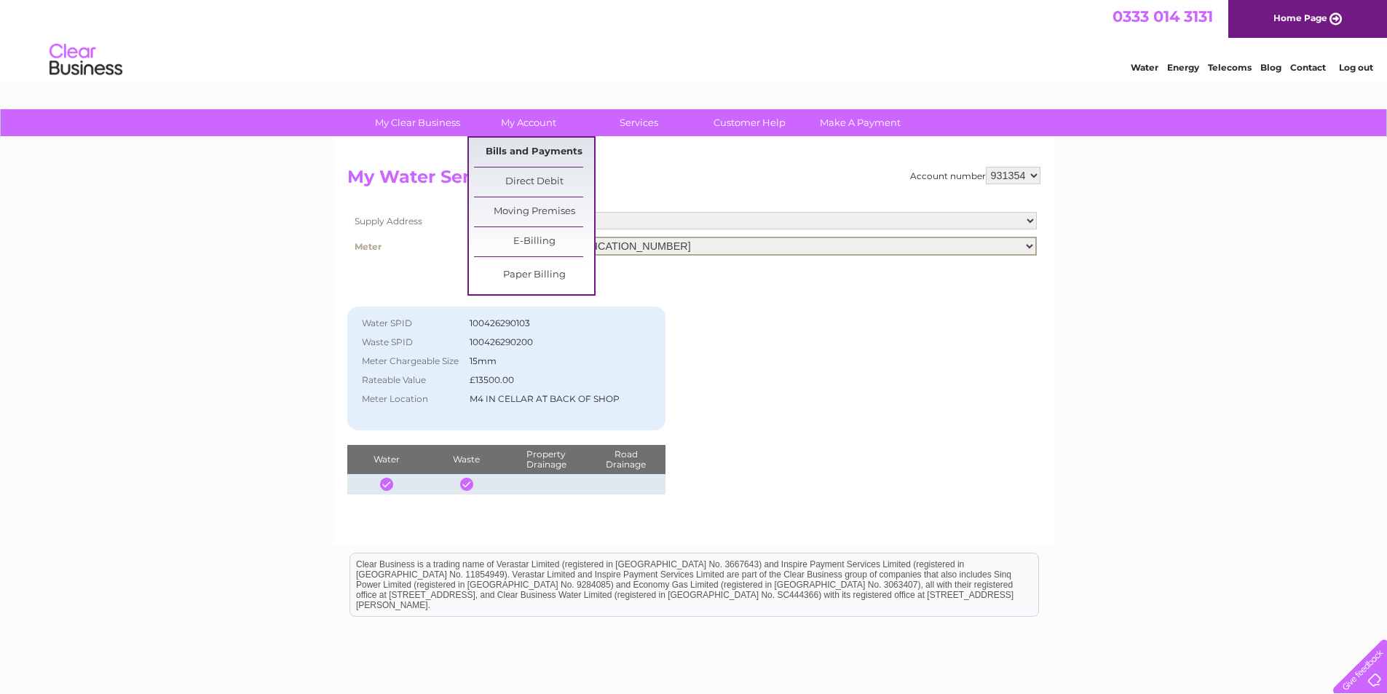
click at [542, 151] on link "Bills and Payments" at bounding box center [534, 152] width 120 height 29
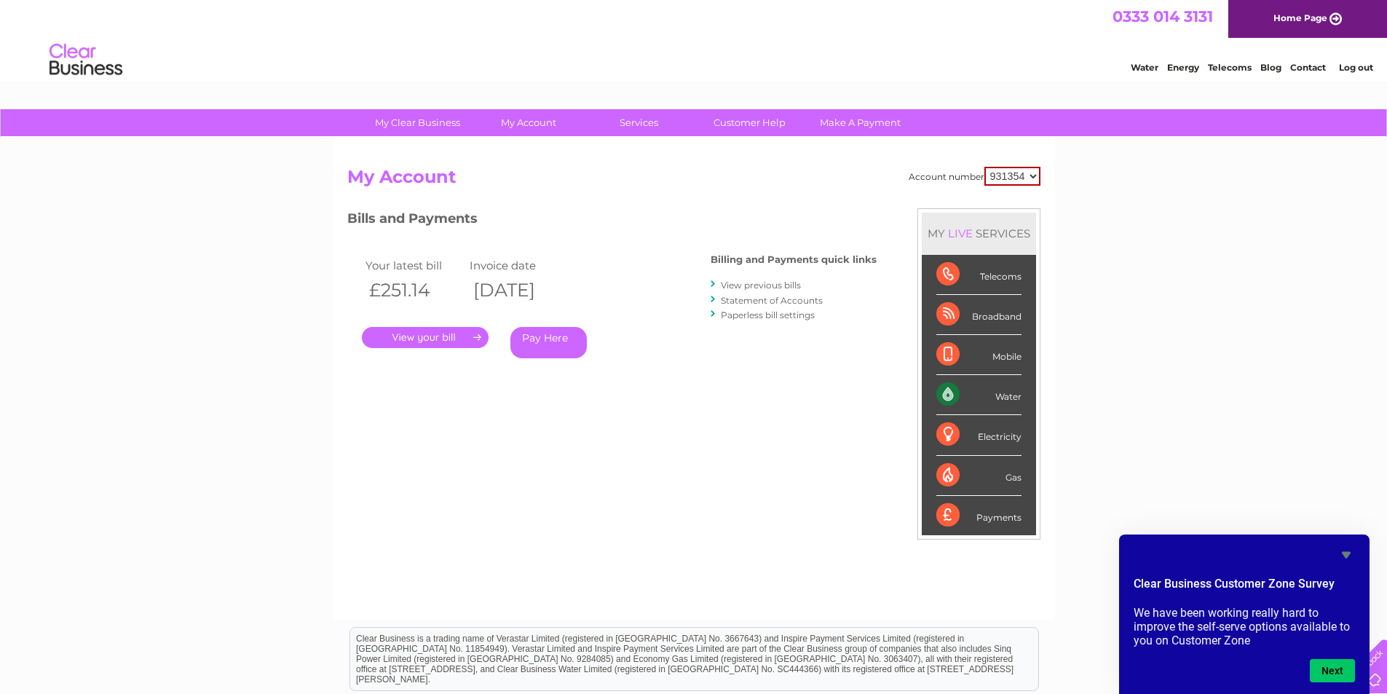
click at [1347, 456] on div "My Clear Business Login Details My Details My Preferences Link Account My Accou…" at bounding box center [693, 488] width 1387 height 759
